Goal: Transaction & Acquisition: Purchase product/service

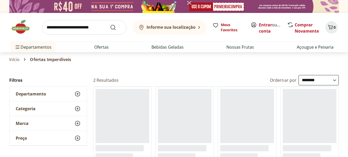
select select "**********"
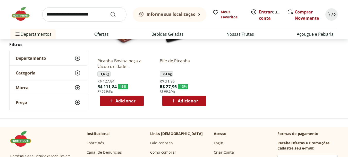
scroll to position [69, 0]
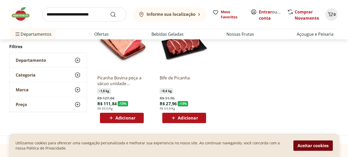
click at [315, 144] on button "Aceitar cookies" at bounding box center [313, 145] width 39 height 10
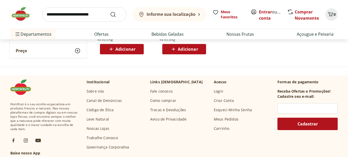
scroll to position [155, 0]
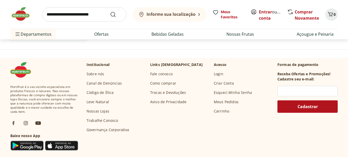
click at [104, 112] on link "Nossas Lojas" at bounding box center [98, 110] width 23 height 5
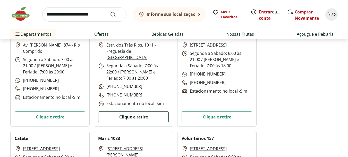
scroll to position [1668, 0]
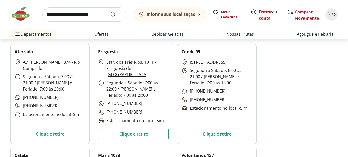
click at [108, 61] on link "Estr. dos Três Rios, 1011 - Freguesia de Jacarepaguá" at bounding box center [137, 68] width 62 height 19
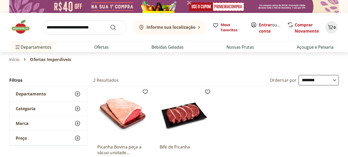
select select "**********"
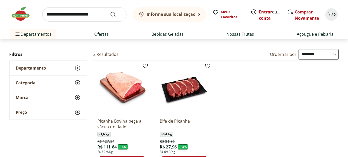
scroll to position [34, 0]
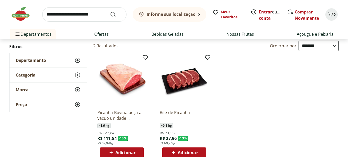
click at [79, 60] on icon at bounding box center [78, 60] width 6 height 6
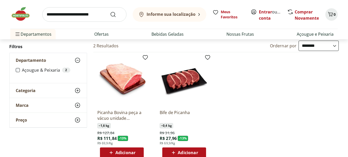
click at [77, 61] on icon at bounding box center [78, 60] width 6 height 6
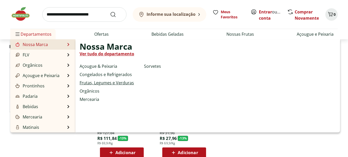
click at [108, 82] on link "Frutas, Legumes e Verduras" at bounding box center [107, 82] width 54 height 6
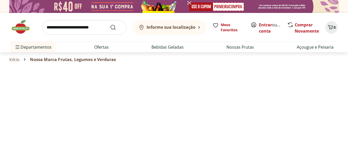
select select "**********"
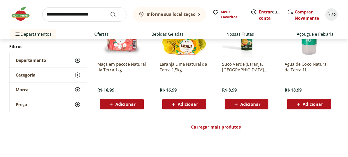
scroll to position [318, 0]
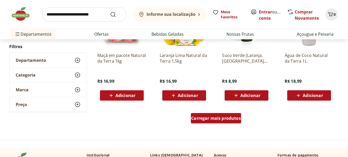
click at [225, 118] on span "Carregar mais produtos" at bounding box center [216, 118] width 50 height 4
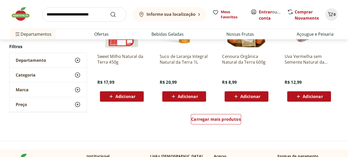
scroll to position [670, 0]
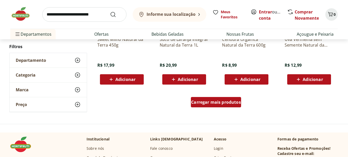
click at [224, 103] on span "Carregar mais produtos" at bounding box center [216, 102] width 50 height 4
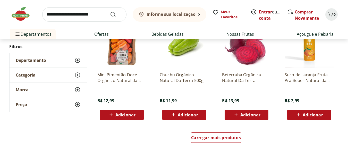
scroll to position [989, 0]
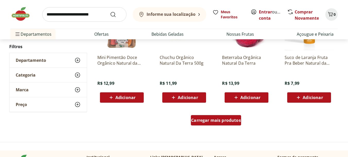
click at [228, 120] on span "Carregar mais produtos" at bounding box center [216, 120] width 50 height 4
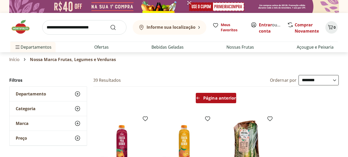
click at [231, 97] on span "Página anterior" at bounding box center [219, 98] width 33 height 4
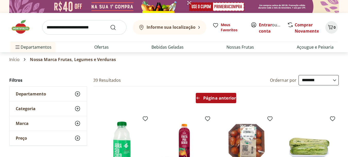
click at [231, 98] on span "Página anterior" at bounding box center [219, 98] width 33 height 4
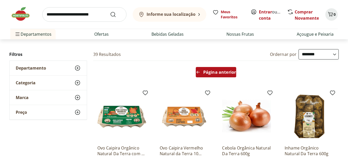
scroll to position [34, 0]
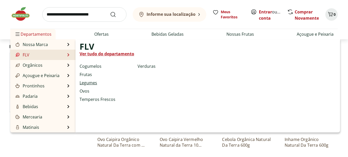
click at [91, 82] on link "Legumes" at bounding box center [89, 82] width 18 height 6
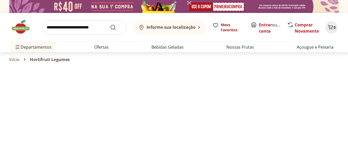
select select "**********"
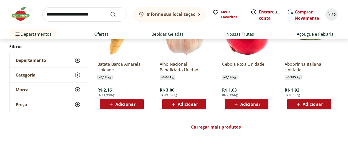
scroll to position [335, 0]
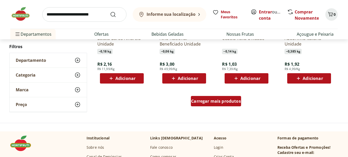
click at [207, 101] on span "Carregar mais produtos" at bounding box center [216, 101] width 50 height 4
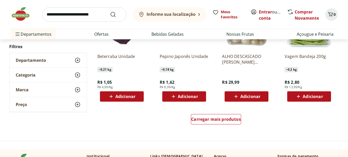
scroll to position [662, 0]
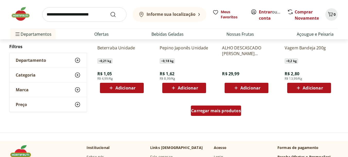
click at [213, 110] on span "Carregar mais produtos" at bounding box center [216, 110] width 50 height 4
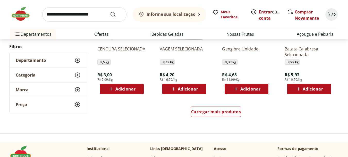
scroll to position [1006, 0]
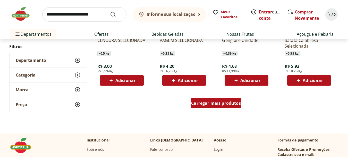
click at [213, 106] on div "Carregar mais produtos" at bounding box center [216, 103] width 50 height 10
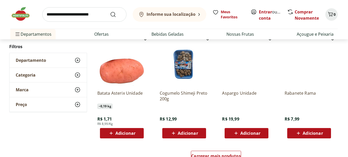
scroll to position [1324, 0]
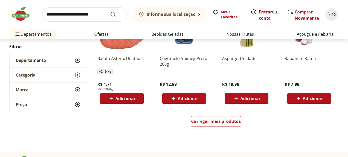
click at [62, 15] on input "search" at bounding box center [84, 14] width 84 height 14
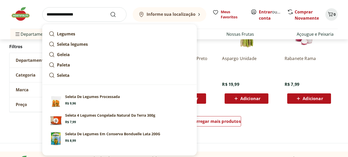
type input "**********"
click at [110, 11] on button "Submit Search" at bounding box center [116, 14] width 12 height 6
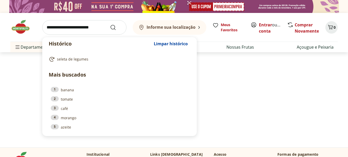
click at [81, 29] on input "search" at bounding box center [84, 27] width 84 height 14
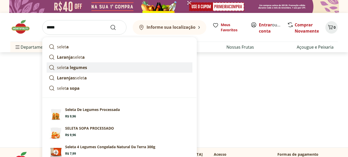
click at [74, 67] on strong "a legumes" at bounding box center [76, 67] width 21 height 6
type input "**********"
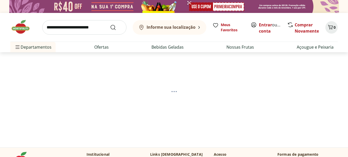
select select "**********"
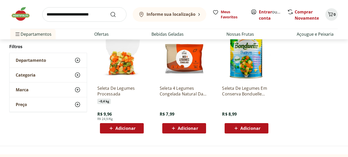
scroll to position [69, 0]
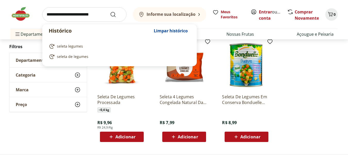
click at [66, 14] on input "search" at bounding box center [84, 14] width 84 height 14
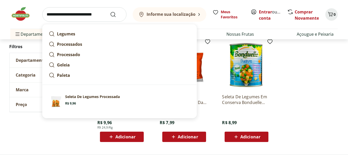
type input "**********"
click at [110, 11] on button "Submit Search" at bounding box center [116, 14] width 12 height 6
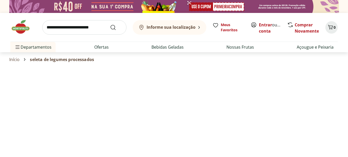
select select "**********"
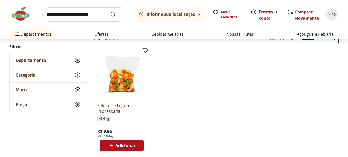
scroll to position [69, 0]
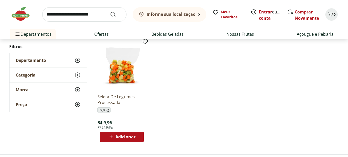
click at [117, 69] on img at bounding box center [121, 64] width 49 height 49
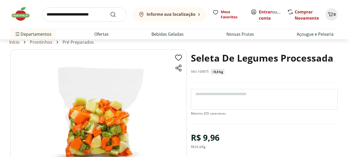
scroll to position [9, 0]
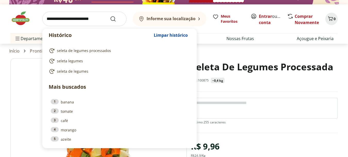
click at [86, 22] on input "search" at bounding box center [84, 19] width 84 height 14
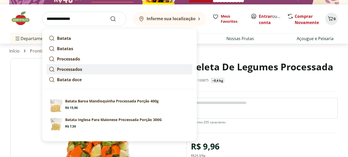
click at [78, 72] on strong "Processados" at bounding box center [69, 69] width 25 height 6
type input "**********"
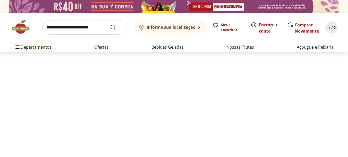
select select "**********"
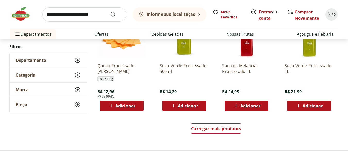
scroll to position [352, 0]
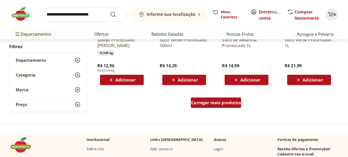
click at [216, 102] on span "Carregar mais produtos" at bounding box center [216, 102] width 50 height 4
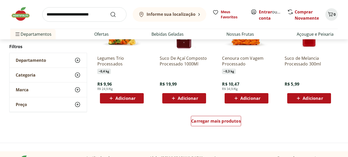
scroll to position [679, 0]
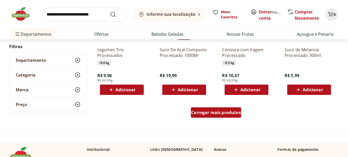
click at [218, 111] on span "Carregar mais produtos" at bounding box center [216, 112] width 50 height 4
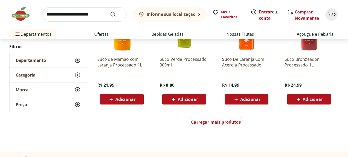
scroll to position [1014, 0]
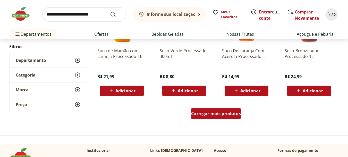
click at [218, 115] on span "Carregar mais produtos" at bounding box center [216, 113] width 50 height 4
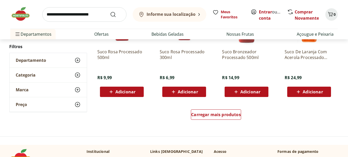
scroll to position [1367, 0]
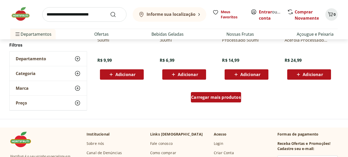
click at [215, 98] on span "Carregar mais produtos" at bounding box center [216, 97] width 50 height 4
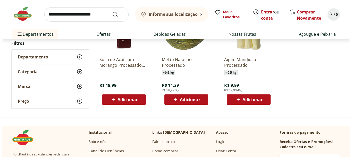
scroll to position [229, 0]
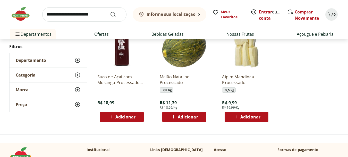
click at [250, 115] on span "Adicionar" at bounding box center [251, 116] width 20 height 4
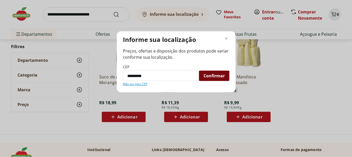
type input "*********"
click at [222, 78] on span "Confirmar" at bounding box center [214, 75] width 21 height 4
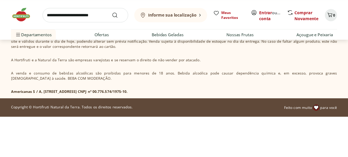
scroll to position [177, 0]
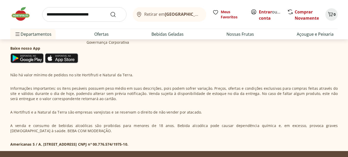
select select "**********"
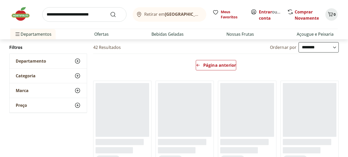
scroll to position [9, 0]
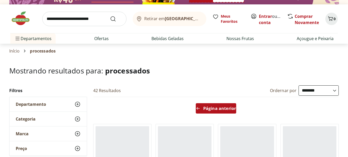
click at [217, 109] on span "Página anterior" at bounding box center [219, 108] width 33 height 4
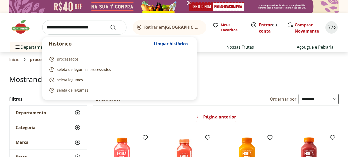
click at [99, 29] on input "search" at bounding box center [84, 27] width 84 height 14
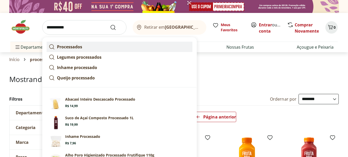
click at [69, 46] on strong "Processados" at bounding box center [69, 47] width 25 height 6
type input "**********"
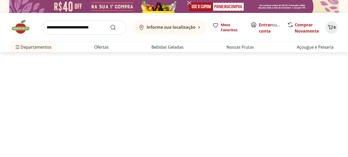
select select "**********"
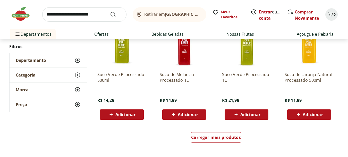
scroll to position [370, 0]
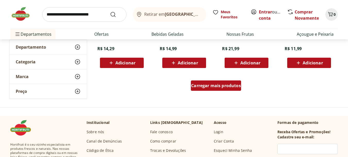
click at [210, 85] on span "Carregar mais produtos" at bounding box center [216, 85] width 50 height 4
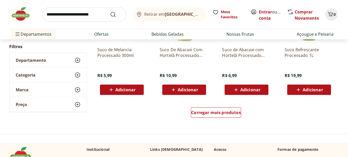
scroll to position [688, 0]
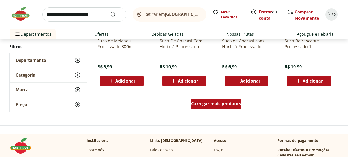
click at [213, 102] on span "Carregar mais produtos" at bounding box center [216, 103] width 50 height 4
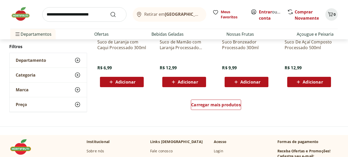
scroll to position [1031, 0]
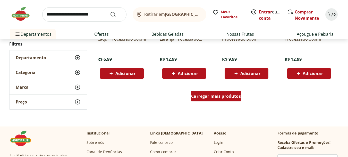
click at [212, 97] on span "Carregar mais produtos" at bounding box center [216, 96] width 50 height 4
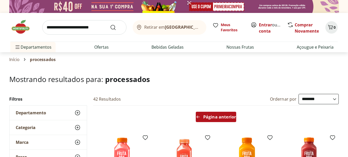
click at [223, 115] on span "Página anterior" at bounding box center [219, 116] width 33 height 4
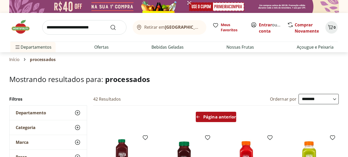
click at [223, 118] on span "Página anterior" at bounding box center [219, 116] width 33 height 4
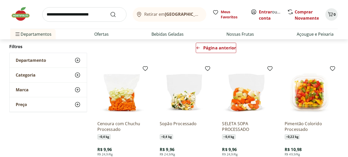
scroll to position [77, 0]
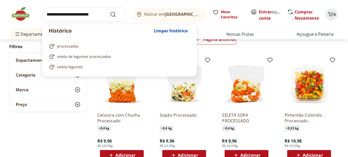
click at [82, 18] on input "search" at bounding box center [84, 14] width 84 height 14
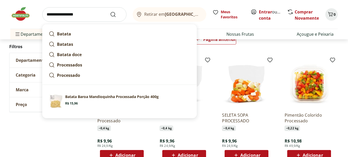
type input "**********"
click at [110, 11] on button "Submit Search" at bounding box center [116, 14] width 12 height 6
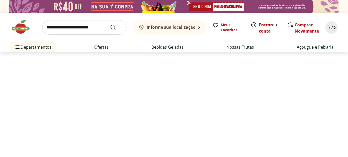
select select "**********"
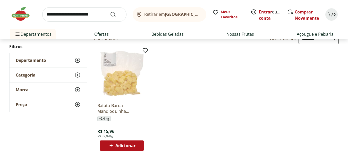
scroll to position [95, 0]
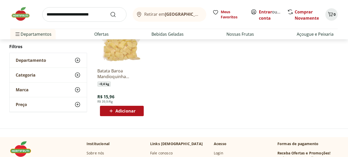
click at [127, 109] on span "Adicionar" at bounding box center [126, 111] width 20 height 4
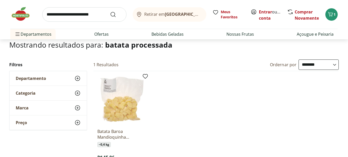
scroll to position [17, 0]
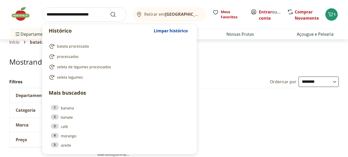
click at [61, 14] on input "search" at bounding box center [84, 14] width 84 height 14
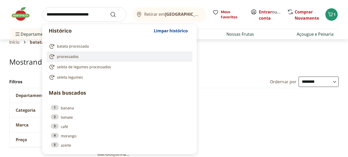
click at [73, 54] on span "processados" at bounding box center [68, 56] width 22 height 5
type input "**********"
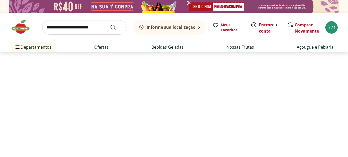
select select "**********"
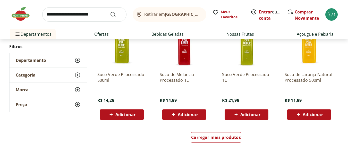
scroll to position [344, 0]
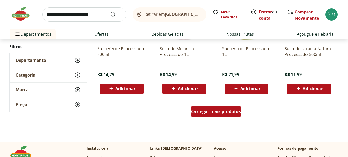
click at [214, 111] on span "Carregar mais produtos" at bounding box center [216, 111] width 50 height 4
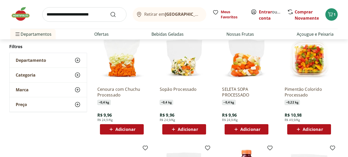
scroll to position [421, 0]
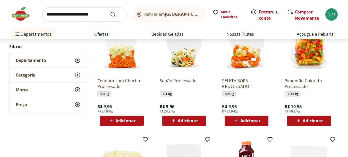
click at [124, 121] on span "Adicionar" at bounding box center [126, 120] width 20 height 4
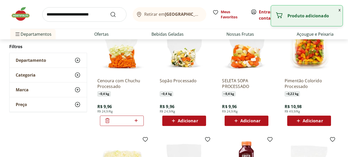
click at [136, 120] on icon at bounding box center [136, 120] width 3 height 3
type input "*"
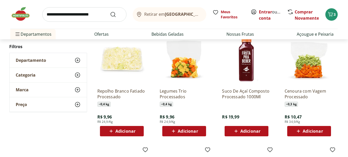
scroll to position [533, 0]
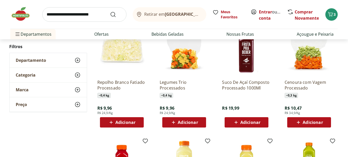
click at [194, 120] on span "Adicionar" at bounding box center [188, 122] width 20 height 4
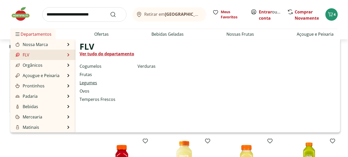
click at [95, 82] on link "Legumes" at bounding box center [89, 82] width 18 height 6
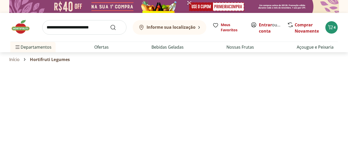
select select "**********"
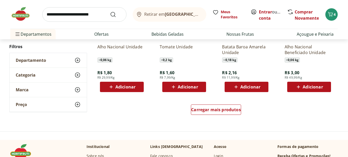
scroll to position [344, 0]
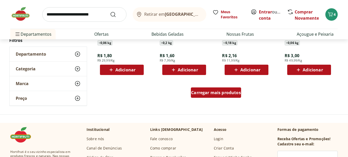
click at [208, 93] on span "Carregar mais produtos" at bounding box center [216, 92] width 50 height 4
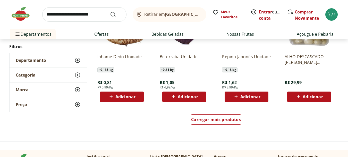
scroll to position [670, 0]
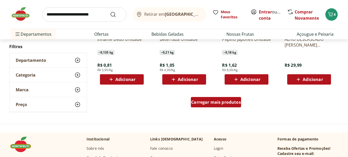
click at [210, 102] on span "Carregar mais produtos" at bounding box center [216, 102] width 50 height 4
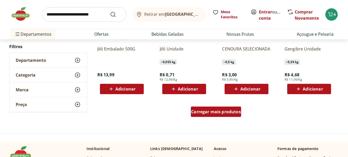
scroll to position [1006, 0]
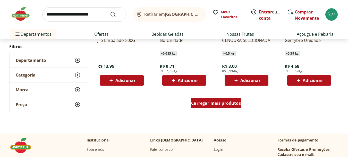
click at [211, 104] on span "Carregar mais produtos" at bounding box center [216, 103] width 50 height 4
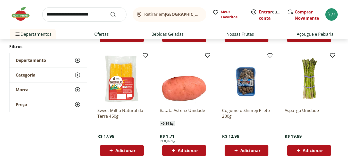
scroll to position [1324, 0]
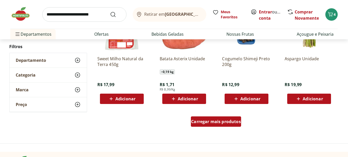
click at [215, 120] on span "Carregar mais produtos" at bounding box center [216, 121] width 50 height 4
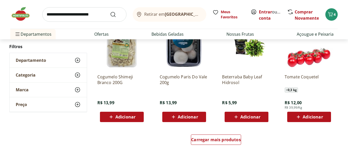
scroll to position [1659, 0]
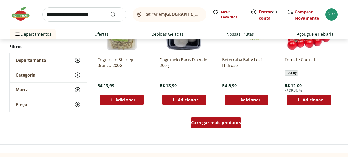
click at [216, 123] on span "Carregar mais produtos" at bounding box center [216, 122] width 50 height 4
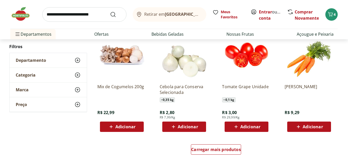
scroll to position [1994, 0]
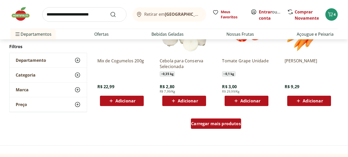
click at [213, 125] on span "Carregar mais produtos" at bounding box center [216, 123] width 50 height 4
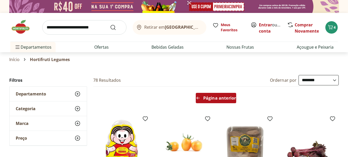
click at [217, 99] on span "Página anterior" at bounding box center [219, 98] width 33 height 4
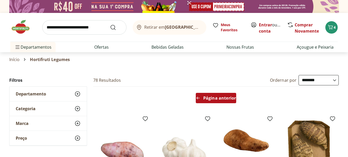
click at [217, 100] on span "Página anterior" at bounding box center [219, 98] width 33 height 4
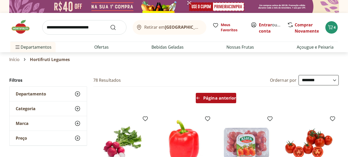
click at [217, 98] on span "Página anterior" at bounding box center [219, 98] width 33 height 4
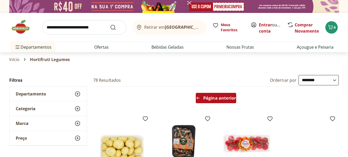
click at [216, 97] on span "Página anterior" at bounding box center [219, 98] width 33 height 4
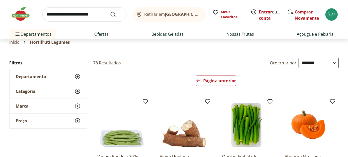
scroll to position [9, 0]
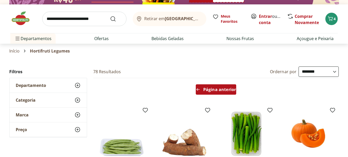
click at [217, 91] on span "Página anterior" at bounding box center [219, 89] width 33 height 4
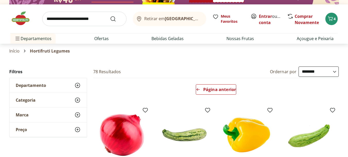
scroll to position [0, 0]
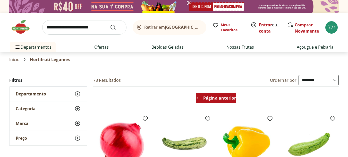
click at [217, 98] on span "Página anterior" at bounding box center [219, 98] width 33 height 4
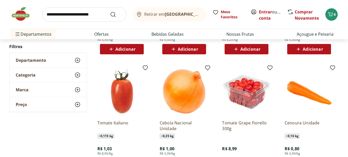
scroll to position [172, 0]
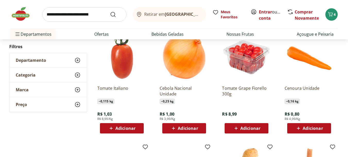
click at [192, 128] on span "Adicionar" at bounding box center [188, 128] width 20 height 4
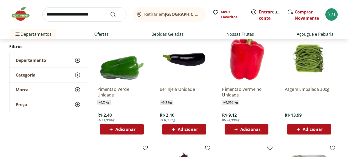
scroll to position [498, 0]
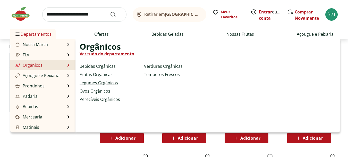
click at [100, 83] on link "Legumes Orgânicos" at bounding box center [99, 82] width 38 height 6
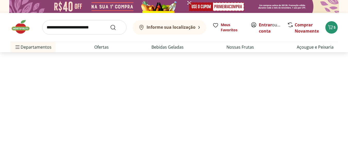
select select "**********"
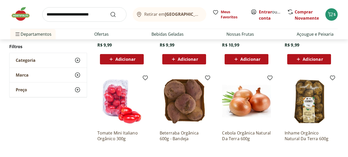
scroll to position [232, 0]
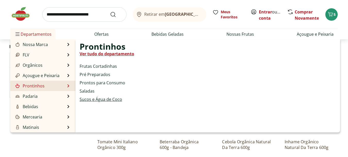
click at [96, 98] on link "Sucos e Água de Coco" at bounding box center [101, 99] width 43 height 6
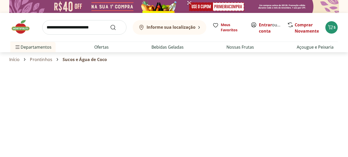
select select "**********"
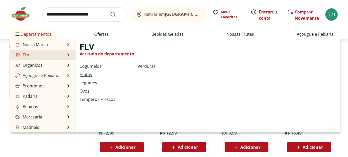
click at [87, 75] on link "Frutas" at bounding box center [86, 74] width 12 height 6
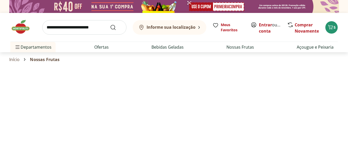
select select "**********"
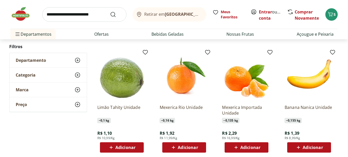
scroll to position [275, 0]
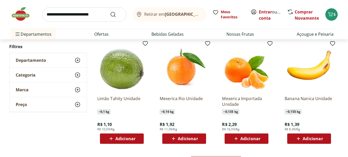
click at [124, 139] on span "Adicionar" at bounding box center [126, 138] width 20 height 4
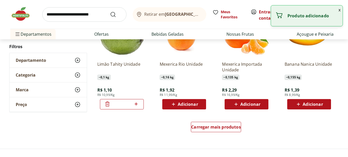
scroll to position [318, 0]
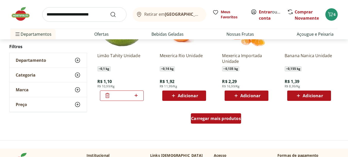
click at [216, 118] on span "Carregar mais produtos" at bounding box center [216, 118] width 50 height 4
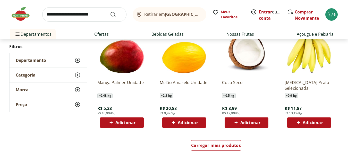
scroll to position [636, 0]
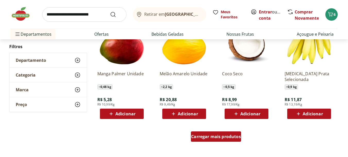
click at [217, 138] on span "Carregar mais produtos" at bounding box center [216, 136] width 50 height 4
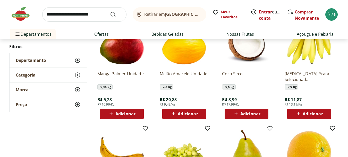
click at [317, 113] on span "Adicionar" at bounding box center [313, 113] width 20 height 4
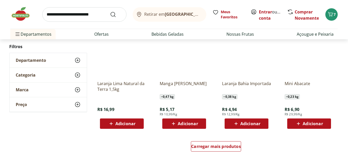
scroll to position [997, 0]
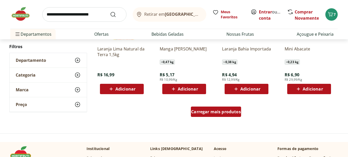
click at [209, 112] on span "Carregar mais produtos" at bounding box center [216, 111] width 50 height 4
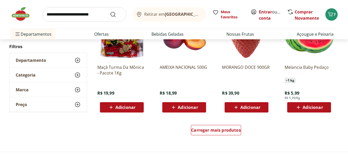
scroll to position [1332, 0]
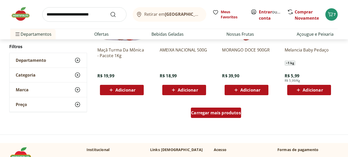
click at [210, 113] on span "Carregar mais produtos" at bounding box center [216, 112] width 50 height 4
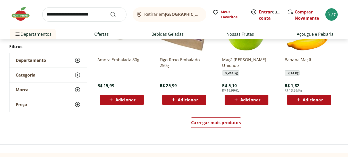
scroll to position [1676, 0]
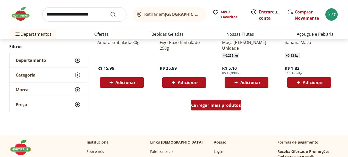
click at [211, 108] on div "Carregar mais produtos" at bounding box center [216, 105] width 50 height 10
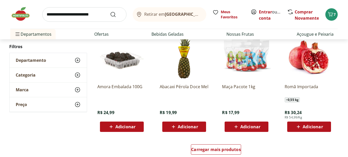
scroll to position [2003, 0]
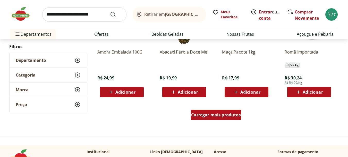
click at [213, 114] on span "Carregar mais produtos" at bounding box center [216, 114] width 50 height 4
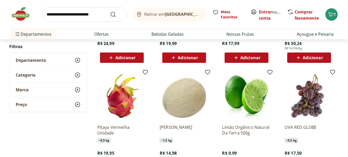
scroll to position [2054, 0]
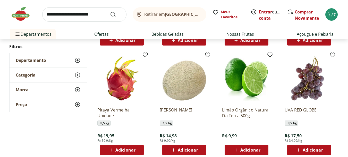
click at [251, 149] on span "Adicionar" at bounding box center [251, 149] width 20 height 4
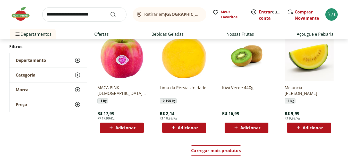
scroll to position [2329, 0]
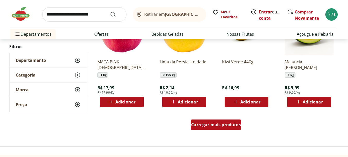
click at [206, 124] on span "Carregar mais produtos" at bounding box center [216, 124] width 50 height 4
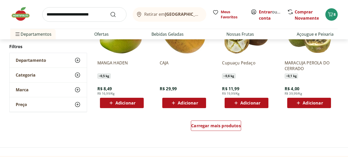
scroll to position [2682, 0]
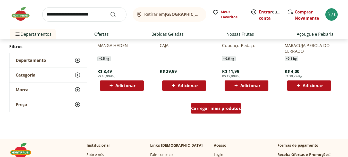
click at [215, 108] on span "Carregar mais produtos" at bounding box center [216, 108] width 50 height 4
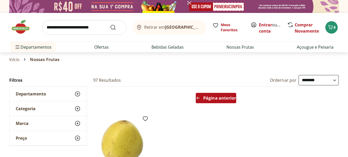
click at [214, 97] on span "Página anterior" at bounding box center [219, 98] width 33 height 4
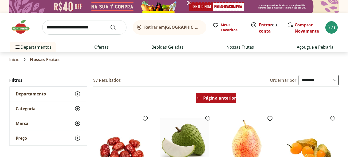
click at [225, 97] on span "Página anterior" at bounding box center [219, 98] width 33 height 4
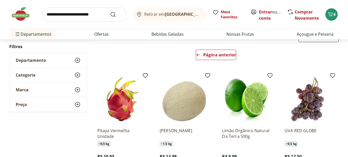
scroll to position [9, 0]
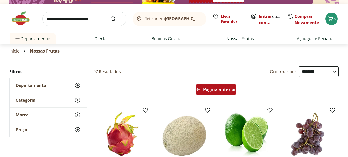
click at [218, 90] on span "Página anterior" at bounding box center [219, 89] width 33 height 4
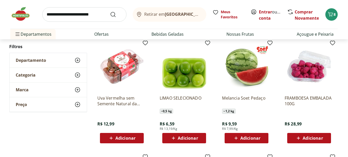
scroll to position [198, 0]
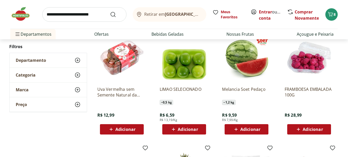
click at [195, 128] on span "Adicionar" at bounding box center [188, 129] width 20 height 4
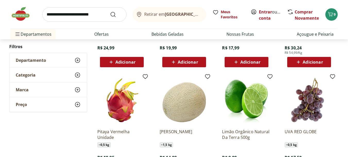
scroll to position [344, 0]
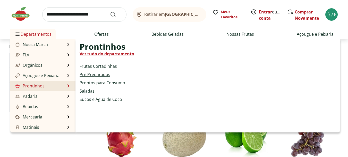
click at [90, 74] on link "Pré Preparados" at bounding box center [95, 74] width 31 height 6
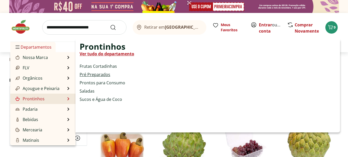
select select "**********"
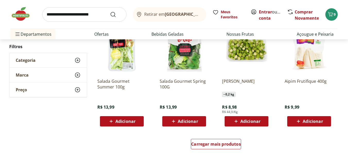
scroll to position [318, 0]
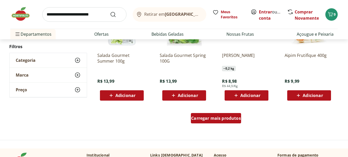
click at [218, 118] on span "Carregar mais produtos" at bounding box center [216, 118] width 50 height 4
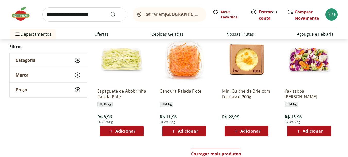
scroll to position [645, 0]
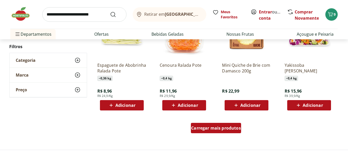
click at [223, 126] on span "Carregar mais produtos" at bounding box center [216, 128] width 50 height 4
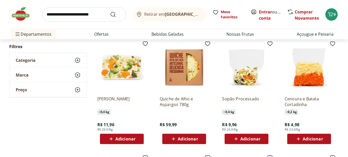
scroll to position [851, 0]
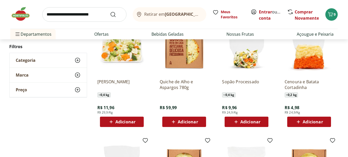
click at [306, 123] on span "Adicionar" at bounding box center [313, 121] width 20 height 4
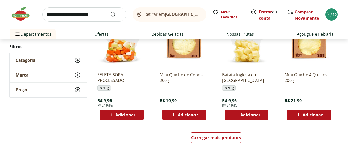
scroll to position [997, 0]
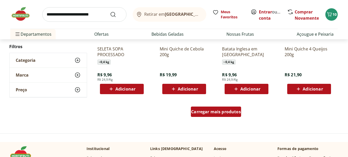
click at [233, 112] on span "Carregar mais produtos" at bounding box center [216, 111] width 50 height 4
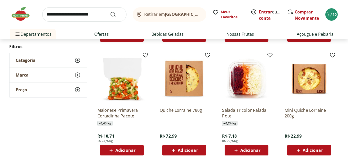
scroll to position [1281, 0]
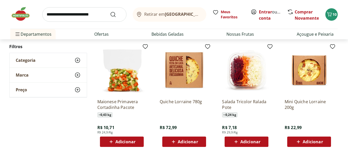
click at [129, 141] on span "Adicionar" at bounding box center [126, 141] width 20 height 4
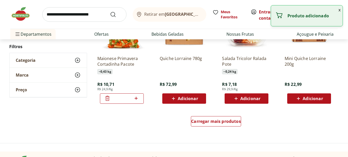
scroll to position [1332, 0]
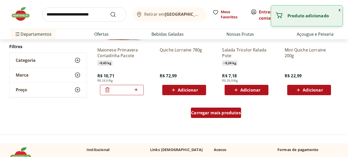
click at [217, 112] on span "Carregar mais produtos" at bounding box center [216, 112] width 50 height 4
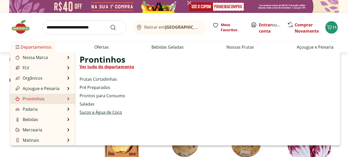
click at [98, 111] on link "Sucos e Água de Coco" at bounding box center [101, 112] width 43 height 6
select select "**********"
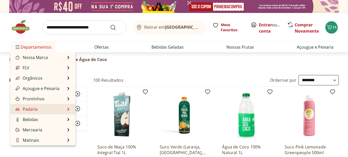
click at [42, 110] on li "Padaria Padaria Ver tudo do departamento Bolos e Mini Bolos Doces Pão Padaria P…" at bounding box center [42, 109] width 65 height 10
click at [33, 108] on link "Padaria" at bounding box center [25, 109] width 23 height 6
select select "**********"
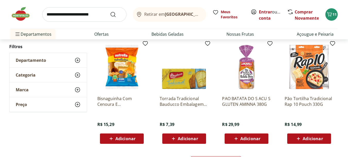
scroll to position [327, 0]
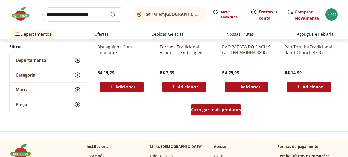
click at [203, 110] on span "Carregar mais produtos" at bounding box center [216, 109] width 50 height 4
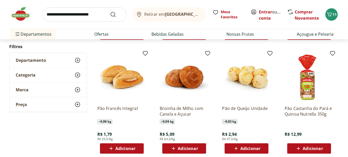
scroll to position [653, 0]
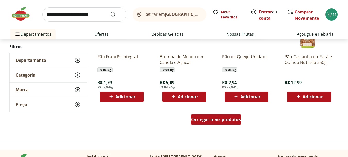
click at [202, 118] on span "Carregar mais produtos" at bounding box center [216, 119] width 50 height 4
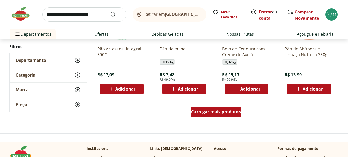
scroll to position [963, 0]
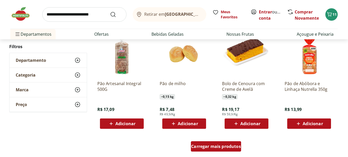
click at [214, 147] on span "Carregar mais produtos" at bounding box center [216, 146] width 50 height 4
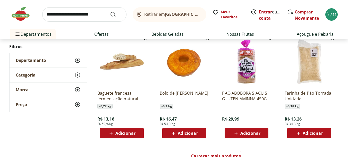
scroll to position [1307, 0]
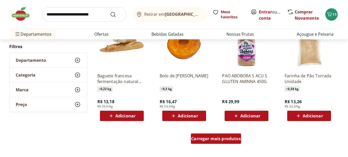
click at [212, 140] on span "Carregar mais produtos" at bounding box center [216, 138] width 50 height 4
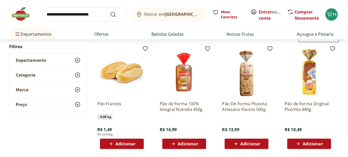
scroll to position [52, 0]
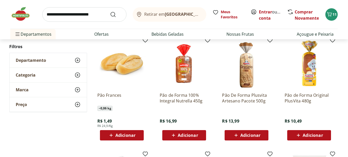
click at [190, 135] on span "Adicionar" at bounding box center [188, 135] width 20 height 4
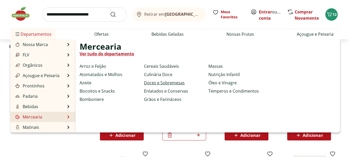
click at [153, 83] on link "Doces e Sobremesas" at bounding box center [164, 82] width 41 height 6
select select "**********"
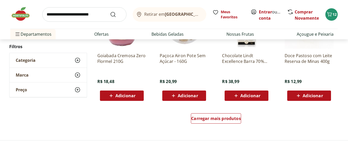
scroll to position [327, 0]
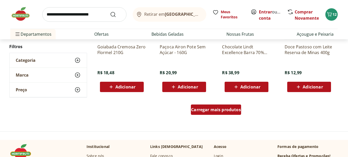
click at [219, 108] on span "Carregar mais produtos" at bounding box center [216, 109] width 50 height 4
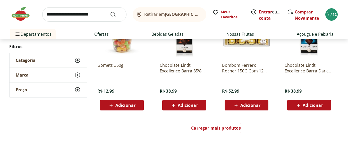
scroll to position [662, 0]
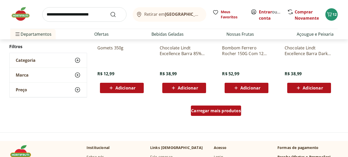
click at [216, 110] on span "Carregar mais produtos" at bounding box center [216, 110] width 50 height 4
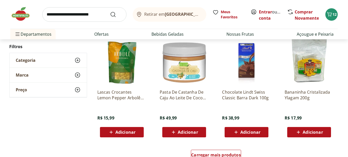
scroll to position [997, 0]
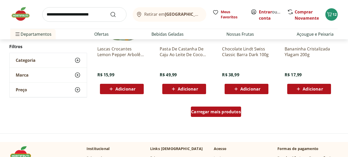
click at [215, 111] on span "Carregar mais produtos" at bounding box center [216, 111] width 50 height 4
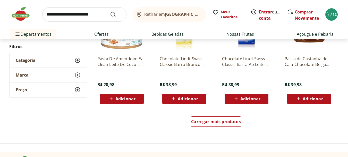
scroll to position [1332, 0]
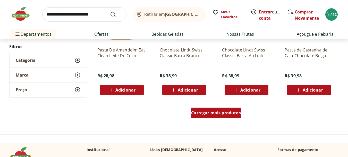
click at [215, 113] on span "Carregar mais produtos" at bounding box center [216, 112] width 50 height 4
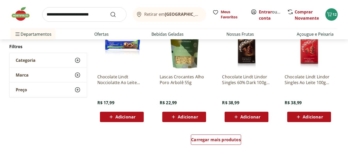
scroll to position [1668, 0]
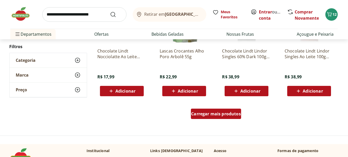
click at [215, 113] on span "Carregar mais produtos" at bounding box center [216, 113] width 50 height 4
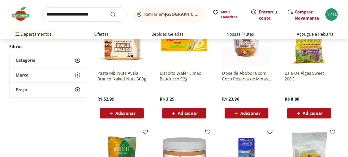
scroll to position [817, 0]
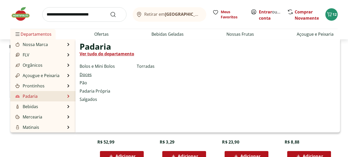
click at [88, 73] on link "Doces" at bounding box center [86, 74] width 12 height 6
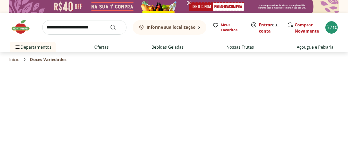
select select "**********"
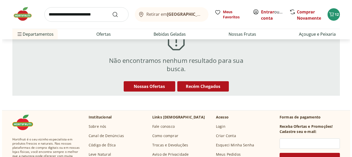
scroll to position [9, 0]
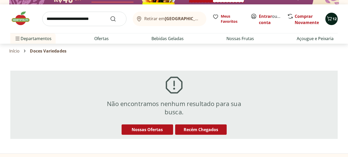
click at [332, 20] on icon "Carrinho" at bounding box center [330, 18] width 6 height 6
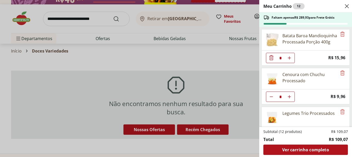
click at [273, 57] on icon "Diminuir Quantidade" at bounding box center [271, 57] width 6 height 6
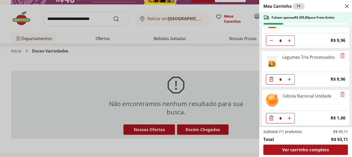
scroll to position [26, 0]
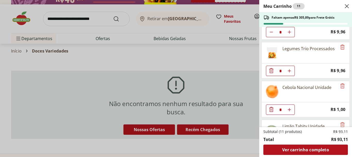
click at [290, 110] on use "Aumentar Quantidade" at bounding box center [290, 109] width 4 height 4
type input "*"
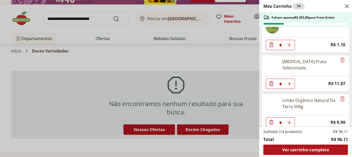
scroll to position [137, 0]
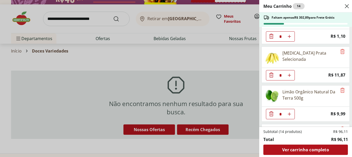
click at [290, 112] on icon "Aumentar Quantidade" at bounding box center [290, 114] width 4 height 4
type input "*"
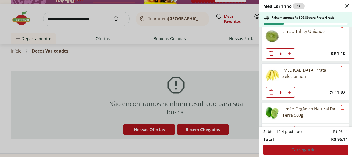
scroll to position [103, 0]
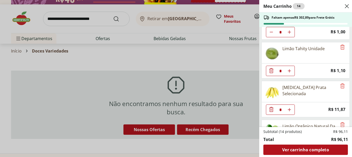
click at [270, 70] on icon "Diminuir Quantidade" at bounding box center [271, 70] width 6 height 6
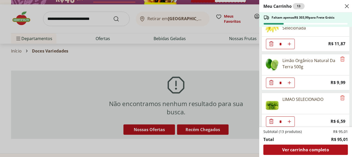
scroll to position [139, 0]
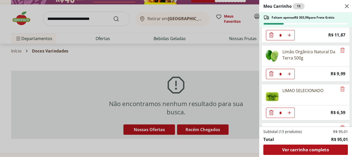
click at [272, 75] on icon "Diminuir Quantidade" at bounding box center [271, 73] width 6 height 6
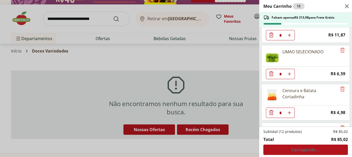
click at [290, 75] on icon "Aumentar Quantidade" at bounding box center [290, 74] width 4 height 4
type input "*"
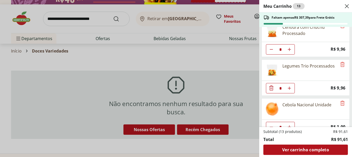
scroll to position [0, 0]
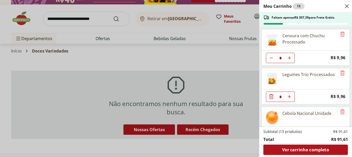
click at [272, 58] on use "Diminuir Quantidade" at bounding box center [271, 58] width 4 height 4
type input "*"
click at [341, 32] on icon "Remove" at bounding box center [343, 33] width 4 height 5
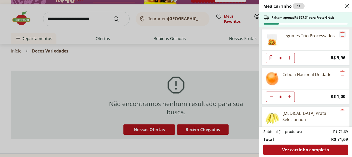
click at [340, 35] on icon "Remove" at bounding box center [343, 34] width 6 height 6
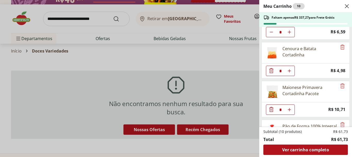
scroll to position [112, 0]
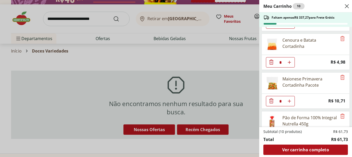
click at [290, 63] on icon "Aumentar Quantidade" at bounding box center [290, 62] width 4 height 4
type input "*"
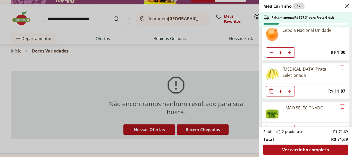
scroll to position [0, 0]
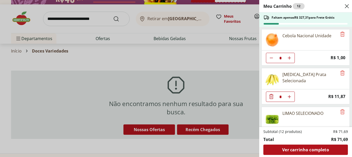
click at [290, 97] on icon "Aumentar Quantidade" at bounding box center [290, 96] width 4 height 4
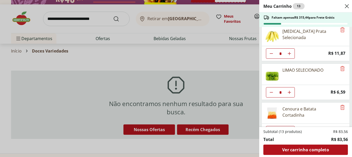
scroll to position [26, 0]
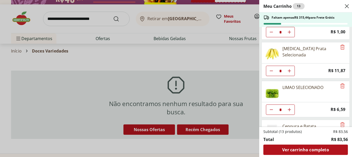
click at [271, 71] on icon "Diminuir Quantidade" at bounding box center [271, 71] width 4 height 4
type input "*"
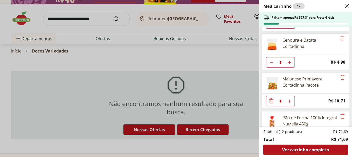
scroll to position [134, 0]
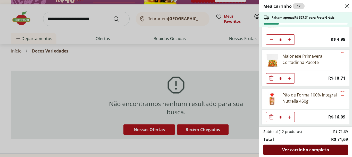
click at [313, 150] on span "Ver carrinho completo" at bounding box center [305, 149] width 47 height 4
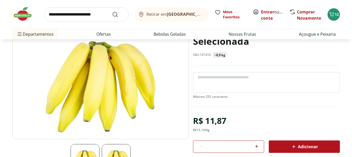
scroll to position [60, 0]
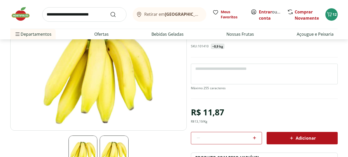
click at [256, 134] on icon at bounding box center [255, 137] width 6 height 6
type input "*"
click at [298, 135] on span "Adicionar" at bounding box center [302, 138] width 27 height 6
click at [330, 18] on div "14" at bounding box center [332, 14] width 4 height 8
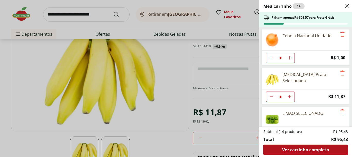
click at [270, 97] on icon "Diminuir Quantidade" at bounding box center [271, 96] width 4 height 4
type input "*"
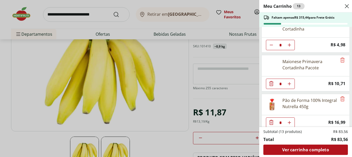
scroll to position [134, 0]
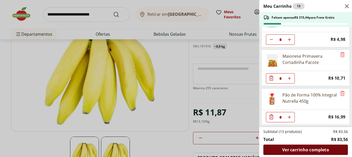
click at [310, 149] on span "Ver carrinho completo" at bounding box center [305, 149] width 47 height 4
